Goal: Navigation & Orientation: Find specific page/section

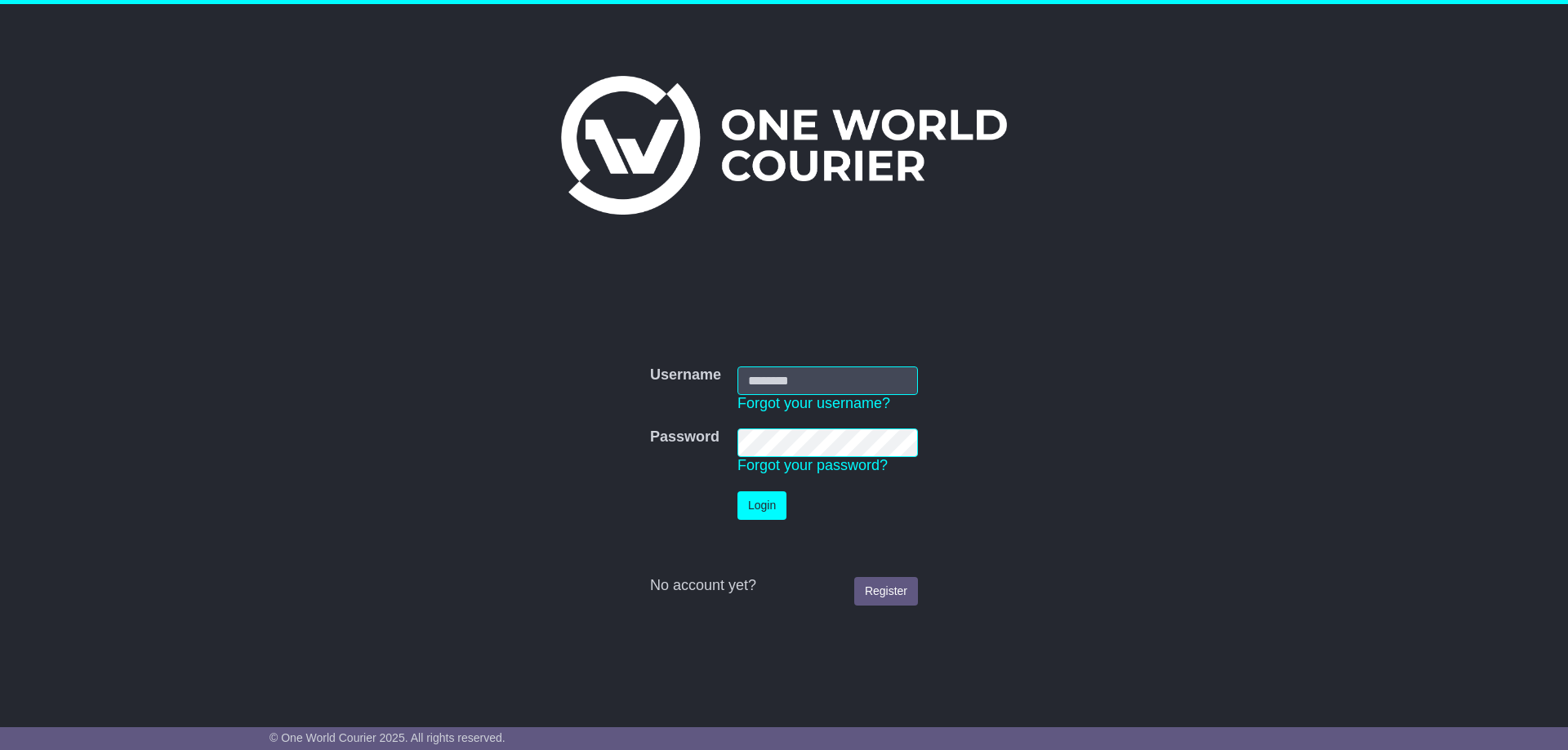
click at [816, 379] on input "Username" at bounding box center [827, 381] width 181 height 29
click at [846, 376] on input "Username" at bounding box center [827, 381] width 181 height 29
click at [808, 373] on input "Username" at bounding box center [827, 381] width 181 height 29
type input "**********"
click at [763, 503] on button "Login" at bounding box center [762, 506] width 49 height 29
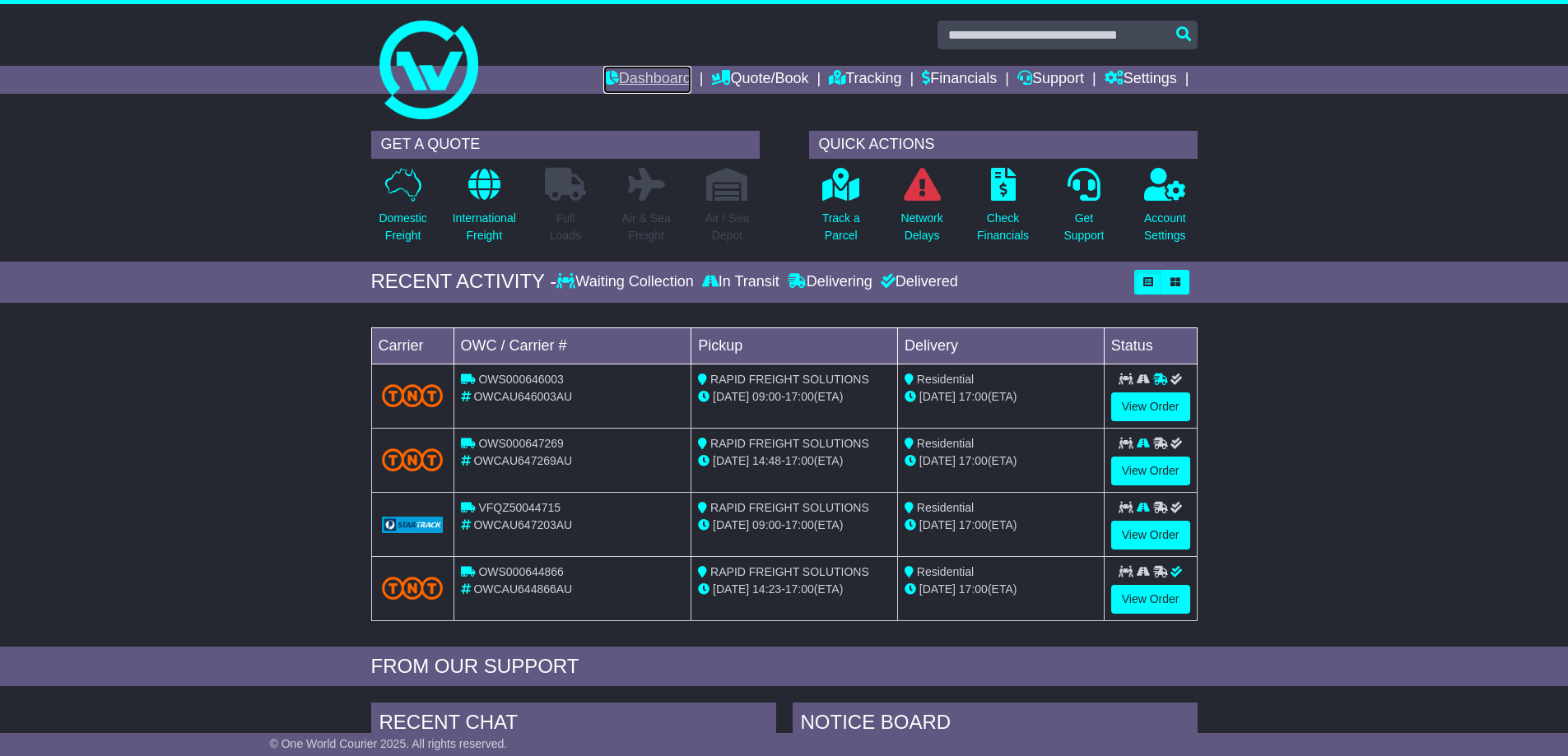
click at [648, 81] on link "Dashboard" at bounding box center [647, 80] width 88 height 28
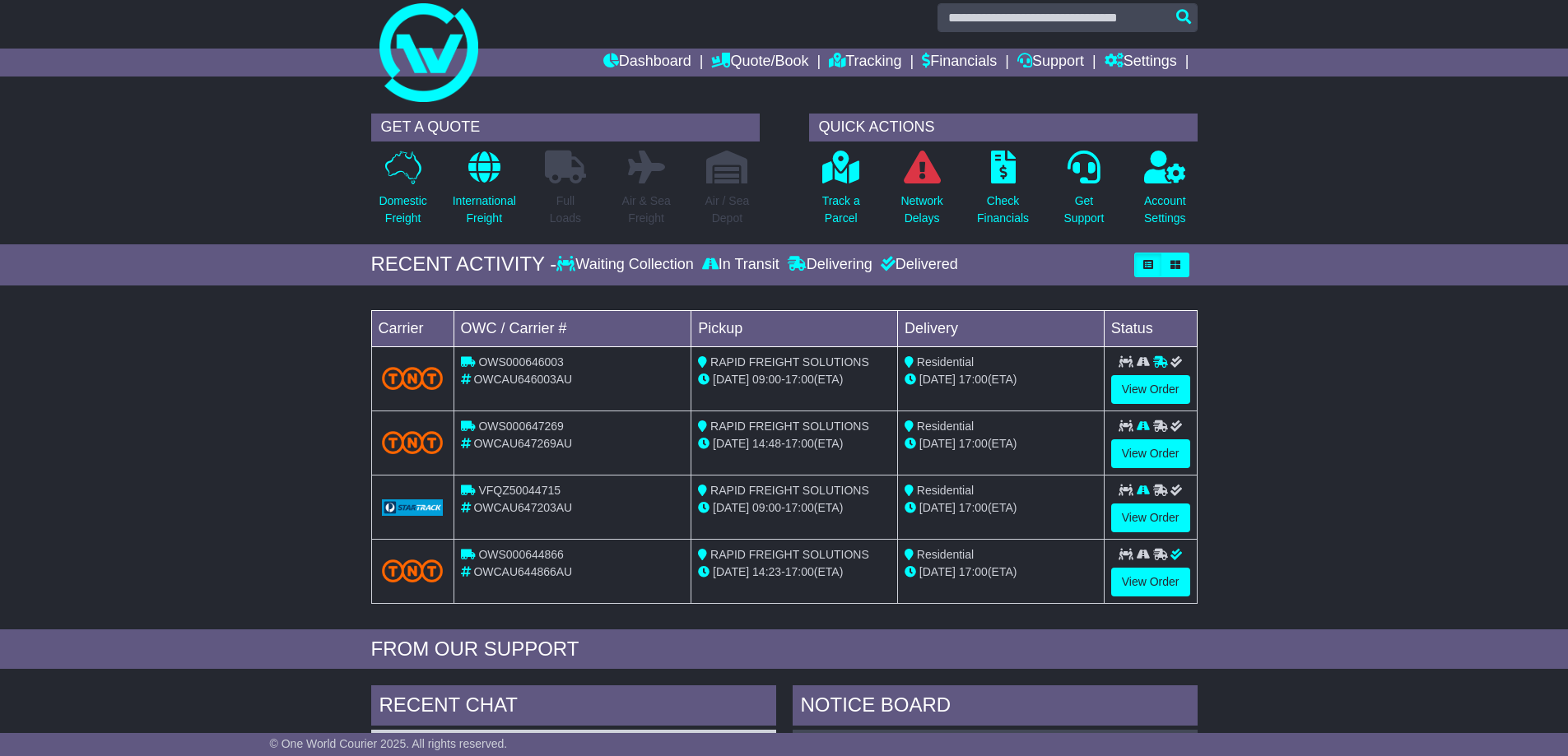
scroll to position [82, 0]
